Goal: Task Accomplishment & Management: Manage account settings

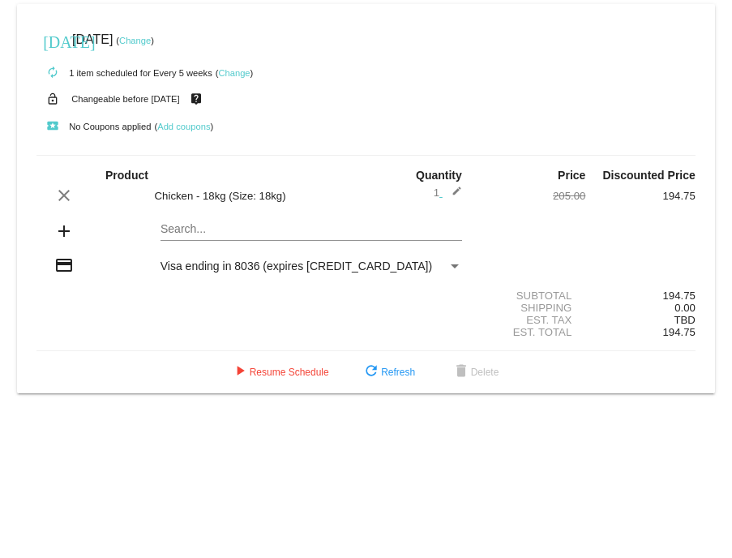
click at [151, 41] on link "Change" at bounding box center [135, 41] width 32 height 10
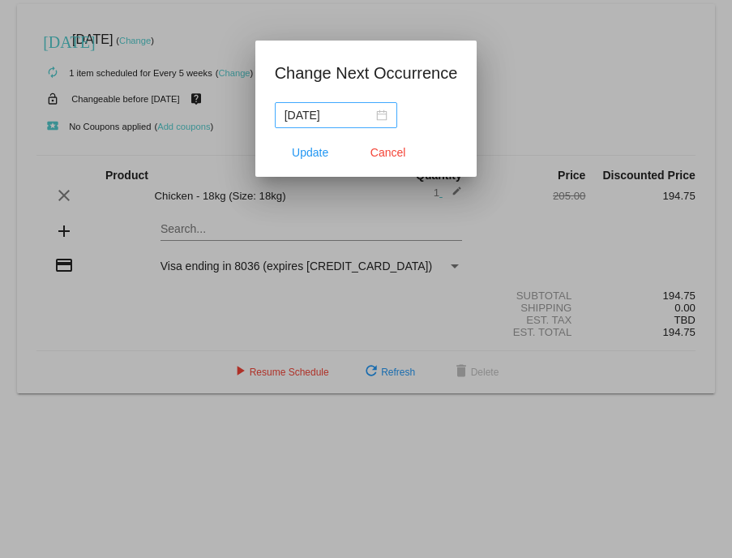
click at [384, 114] on div "[DATE]" at bounding box center [336, 115] width 103 height 18
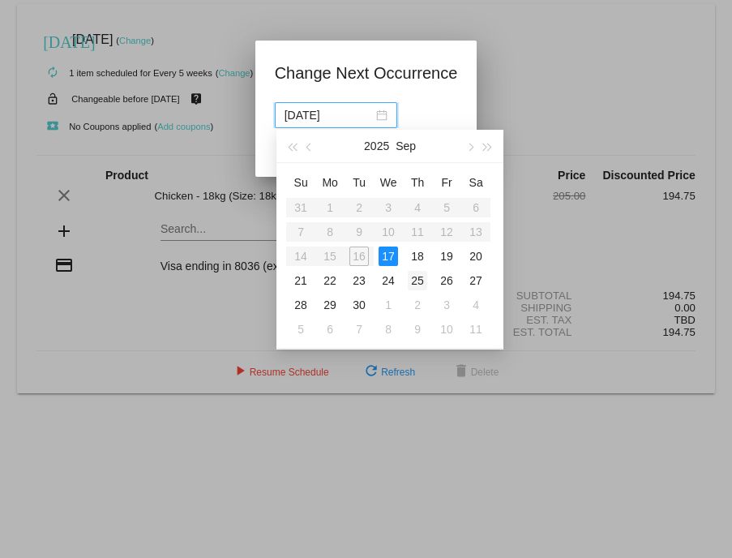
click at [420, 281] on div "25" at bounding box center [417, 280] width 19 height 19
type input "[DATE]"
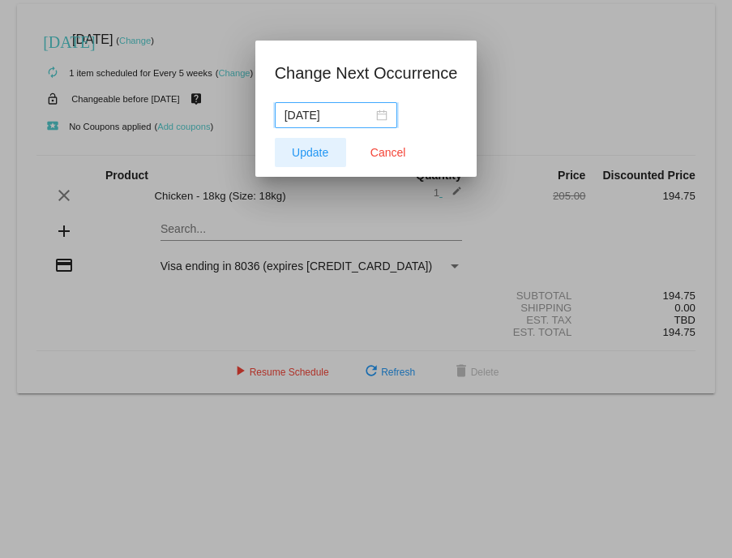
click at [315, 154] on span "Update" at bounding box center [310, 152] width 36 height 13
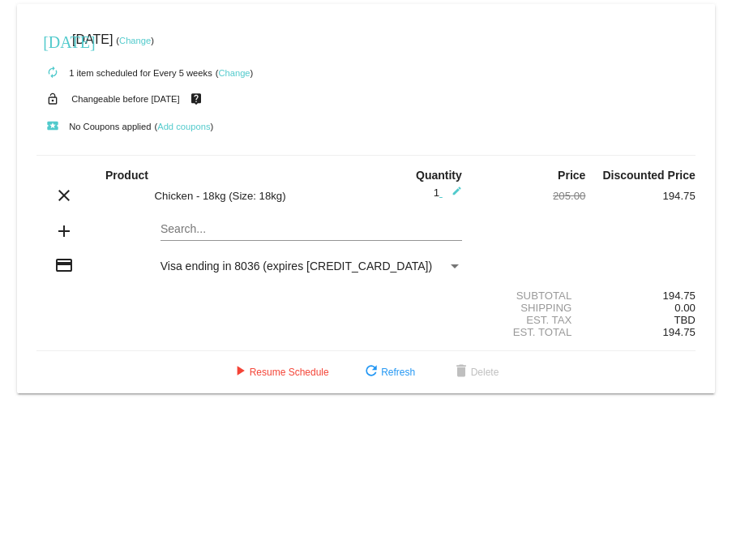
click at [238, 72] on link "Change" at bounding box center [234, 73] width 32 height 10
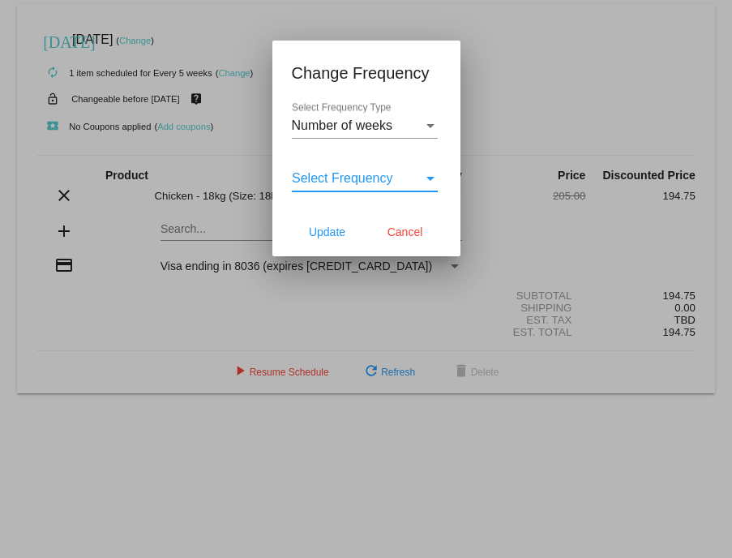
click at [429, 177] on div "Select Frequency" at bounding box center [430, 179] width 8 height 4
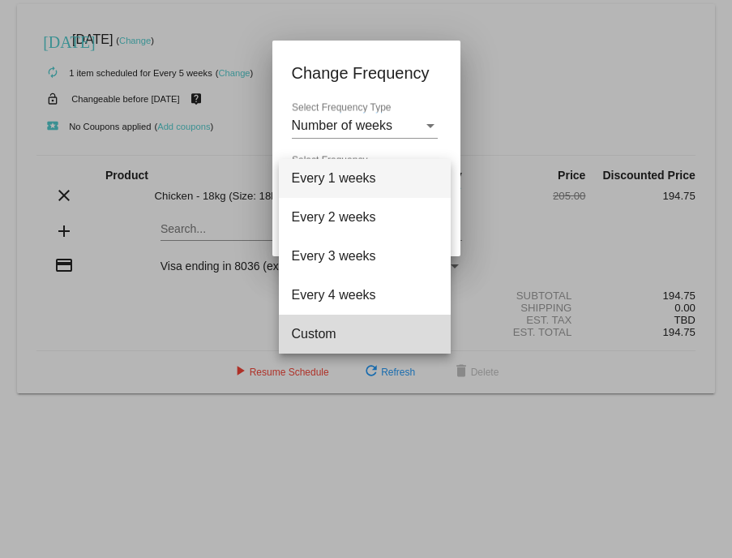
click at [334, 333] on span "Custom" at bounding box center [365, 334] width 146 height 39
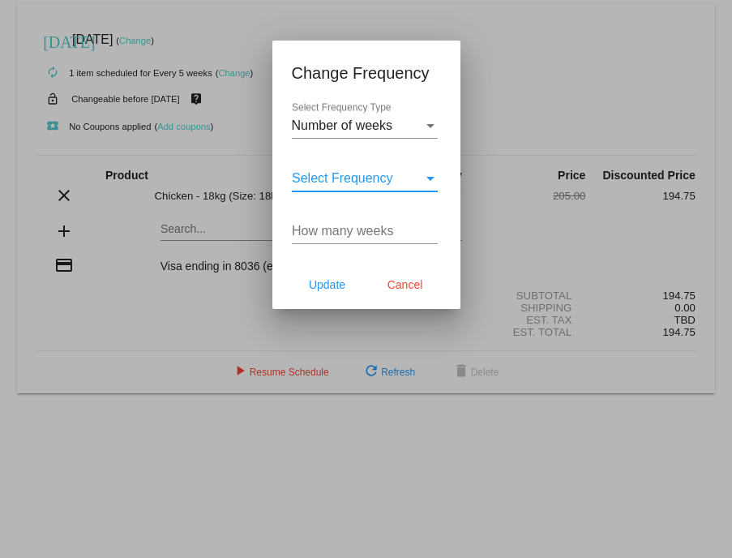
click at [379, 228] on input "How many weeks" at bounding box center [365, 231] width 146 height 15
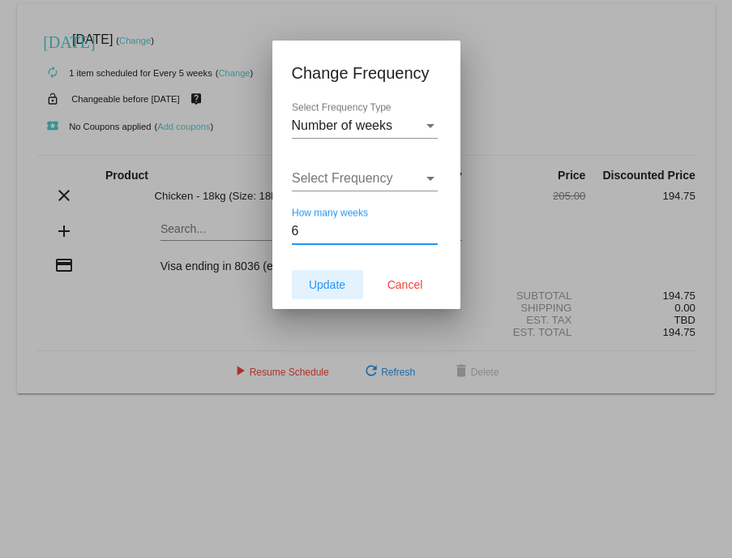
type input "6"
click at [330, 282] on span "Update" at bounding box center [327, 284] width 36 height 13
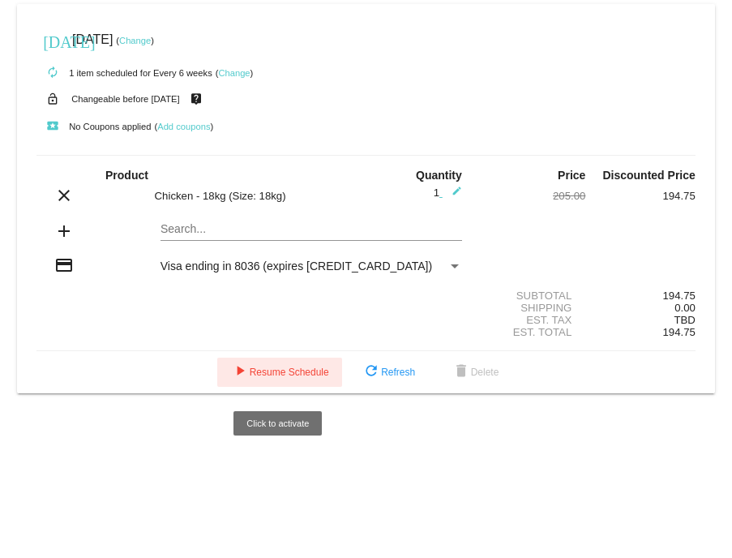
click at [285, 376] on span "play_arrow Resume Schedule" at bounding box center [279, 371] width 99 height 11
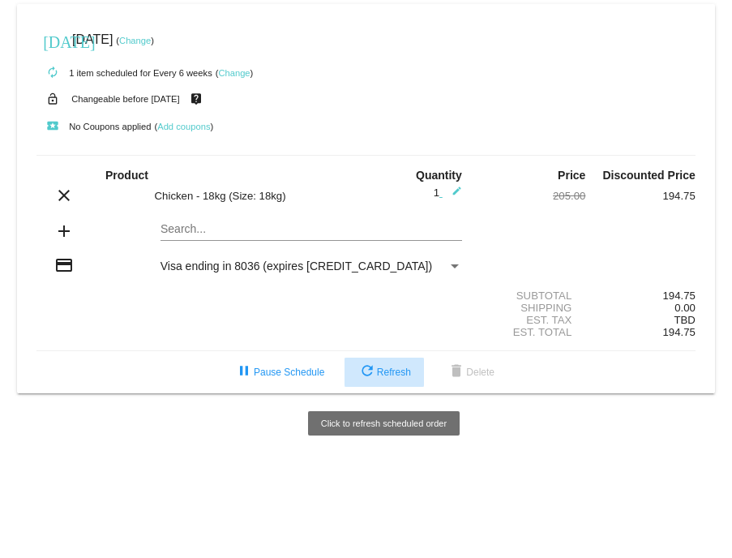
click at [399, 377] on span "refresh Refresh" at bounding box center [385, 371] width 54 height 11
